Goal: Task Accomplishment & Management: Use online tool/utility

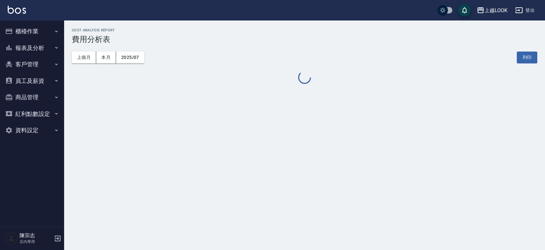
click at [25, 47] on button "報表及分析" at bounding box center [32, 48] width 59 height 17
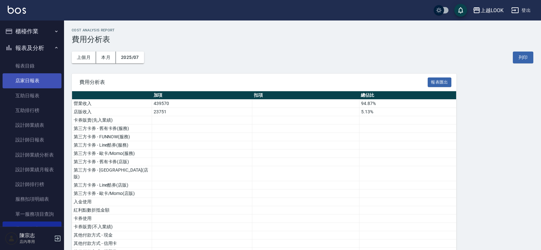
click at [45, 78] on link "店家日報表" at bounding box center [32, 80] width 59 height 15
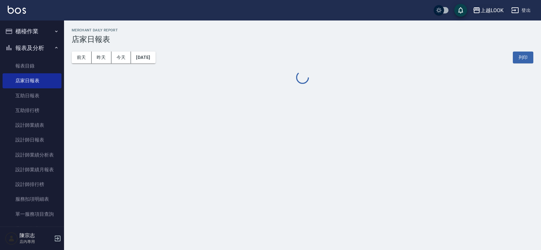
click at [489, 10] on div "上越LOOK" at bounding box center [492, 10] width 23 height 8
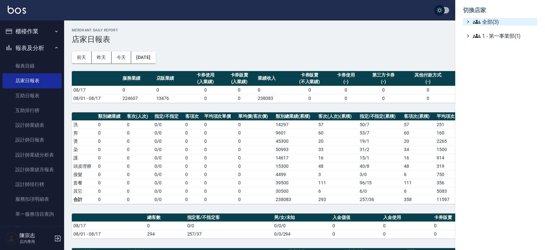
click at [488, 22] on span "全部(3)" at bounding box center [504, 22] width 62 height 8
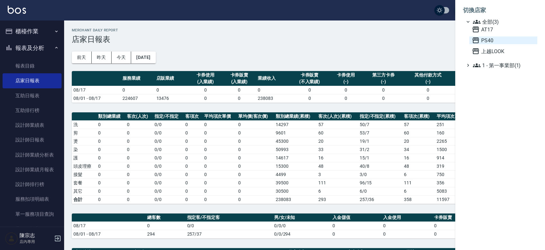
click at [502, 44] on span "PS40" at bounding box center [503, 41] width 63 height 8
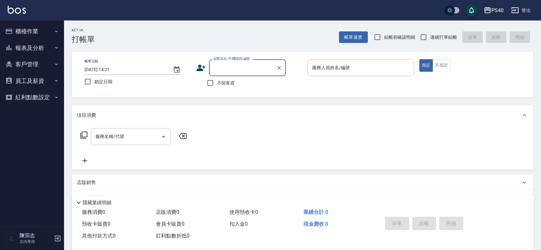
click at [493, 14] on button "PS40" at bounding box center [494, 10] width 25 height 13
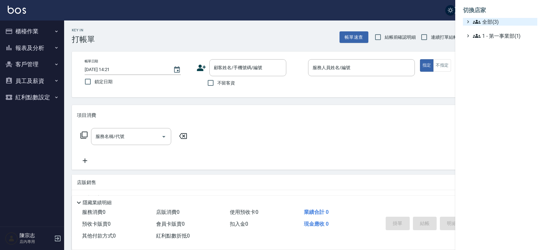
click at [505, 21] on span "全部(3)" at bounding box center [504, 22] width 62 height 8
click at [496, 31] on span "AT17" at bounding box center [503, 30] width 63 height 8
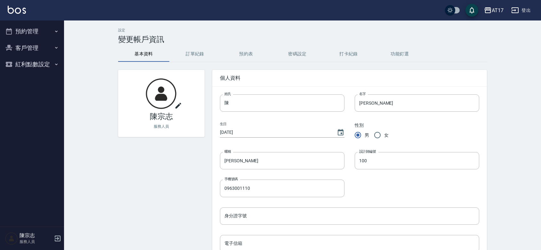
click at [34, 32] on button "預約管理" at bounding box center [32, 31] width 59 height 17
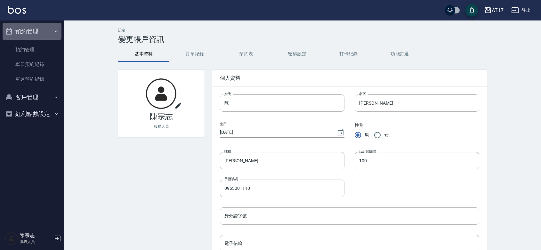
click at [34, 32] on button "預約管理" at bounding box center [32, 31] width 59 height 17
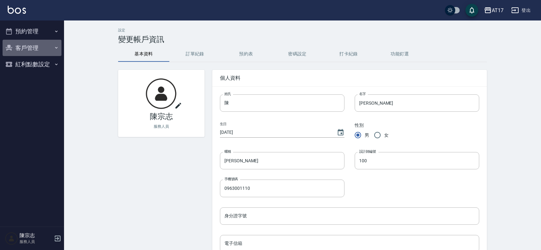
click at [40, 49] on button "客戶管理" at bounding box center [32, 48] width 59 height 17
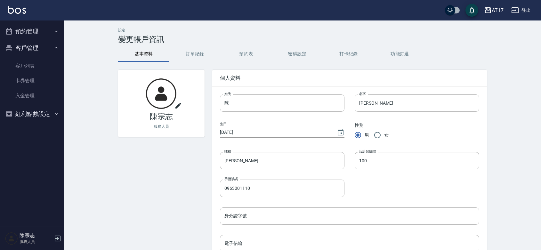
click at [40, 49] on button "客戶管理" at bounding box center [32, 48] width 59 height 17
click at [37, 56] on button "紅利點數設定" at bounding box center [32, 64] width 59 height 17
click at [35, 65] on button "紅利點數設定" at bounding box center [32, 64] width 59 height 17
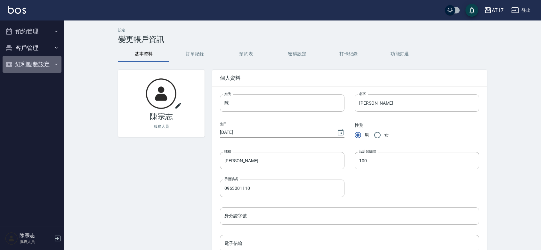
click at [34, 64] on button "紅利點數設定" at bounding box center [32, 64] width 59 height 17
drag, startPoint x: 41, startPoint y: 56, endPoint x: 39, endPoint y: 60, distance: 4.1
click at [40, 58] on button "紅利點數設定" at bounding box center [32, 64] width 59 height 17
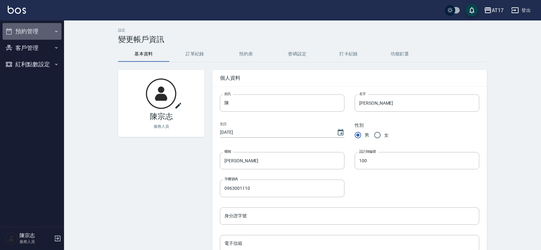
click at [43, 32] on button "預約管理" at bounding box center [32, 31] width 59 height 17
click at [494, 7] on div "AT17" at bounding box center [498, 10] width 12 height 8
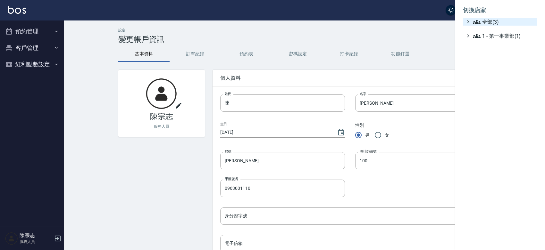
click at [493, 24] on span "全部(3)" at bounding box center [504, 22] width 62 height 8
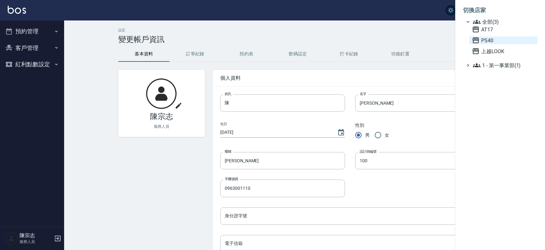
click at [498, 43] on span "PS40" at bounding box center [503, 41] width 63 height 8
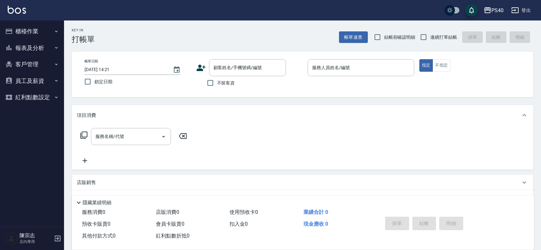
click at [322, 102] on div "Key In 打帳單 帳單速查 結帳前確認明細 連續打單結帳 掛單 結帳 明細 帳單日期 [DATE] 14:21 鎖定日期 顧客姓名/手機號碼/編號 顧客姓…" at bounding box center [302, 179] width 477 height 316
